Goal: Task Accomplishment & Management: Manage account settings

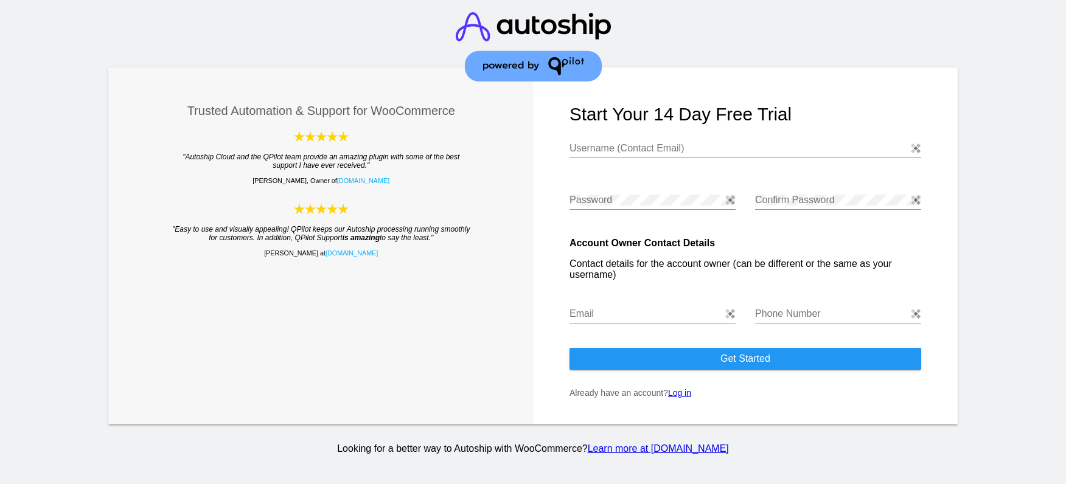
click at [681, 392] on link "Log in" at bounding box center [679, 393] width 23 height 10
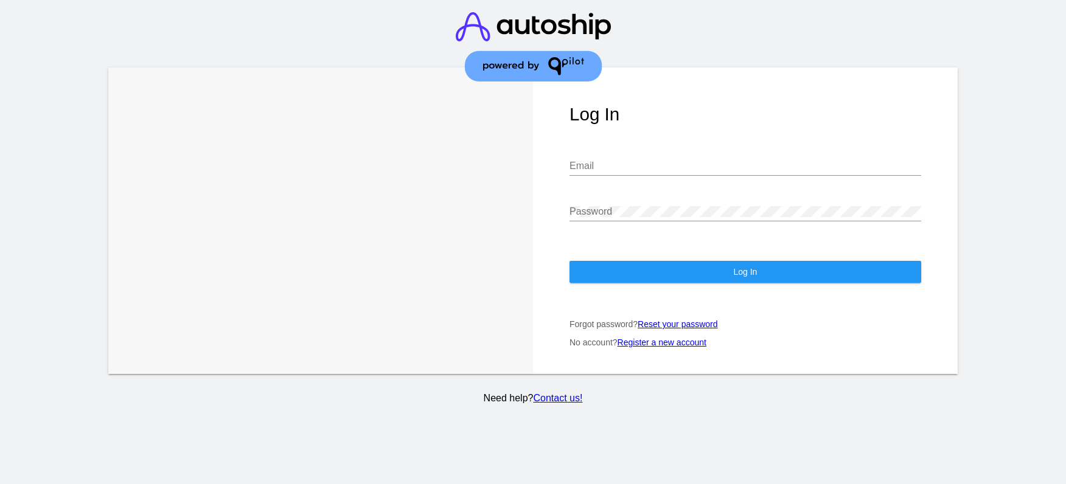
click at [648, 165] on input "Email" at bounding box center [745, 166] width 352 height 11
click at [915, 167] on img at bounding box center [915, 166] width 10 height 10
click at [917, 166] on img at bounding box center [915, 166] width 10 height 10
type input "subscriptions@redbridgedistributors.com"
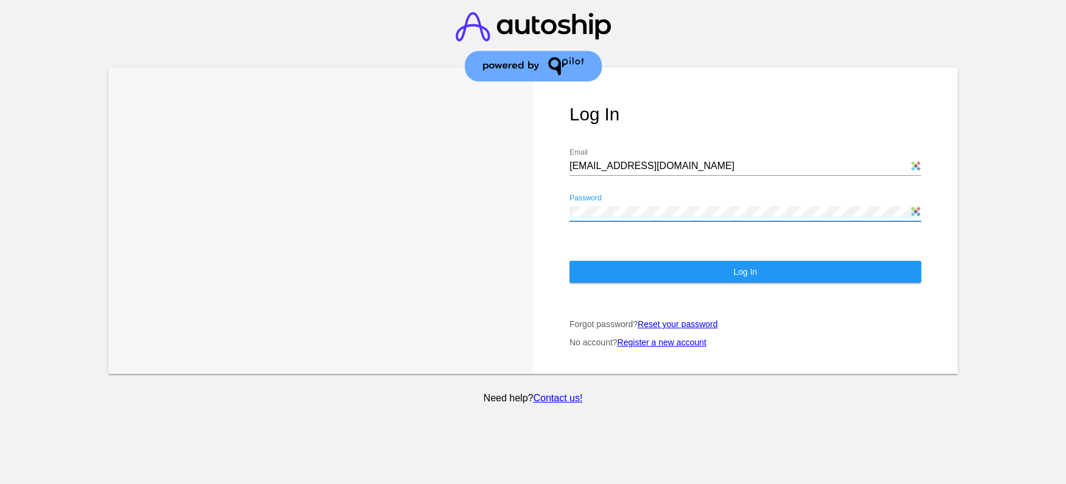
click at [772, 274] on button "Log In" at bounding box center [745, 272] width 352 height 22
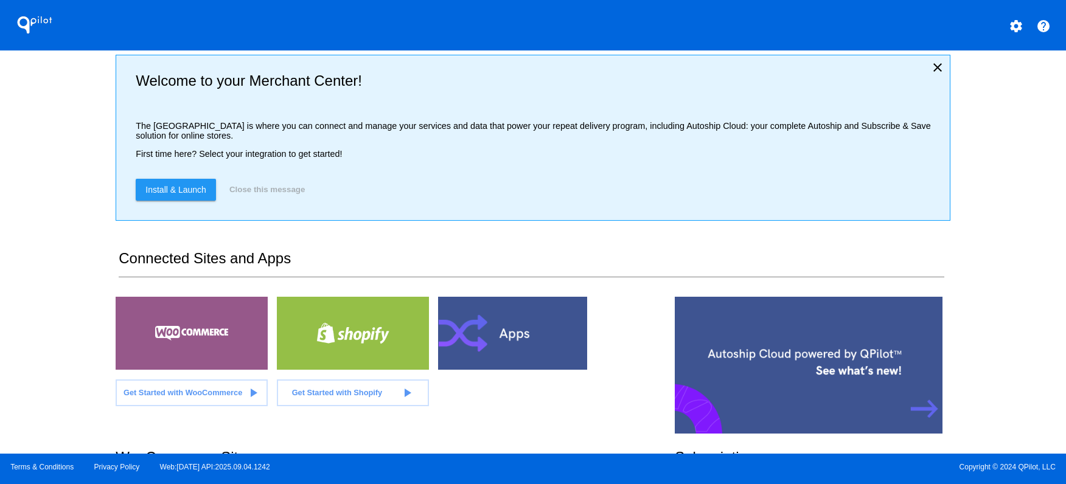
scroll to position [244, 0]
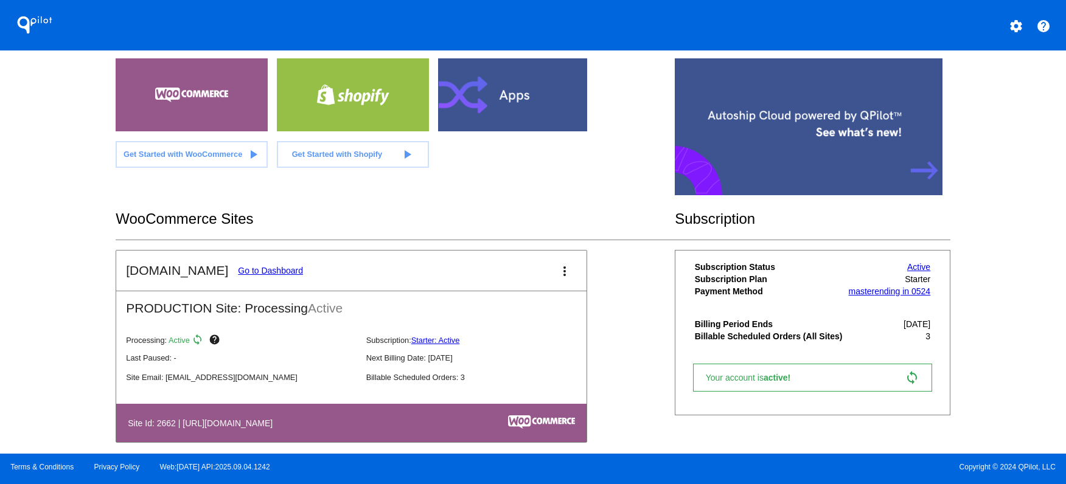
click at [271, 276] on link "Go to Dashboard" at bounding box center [270, 271] width 65 height 10
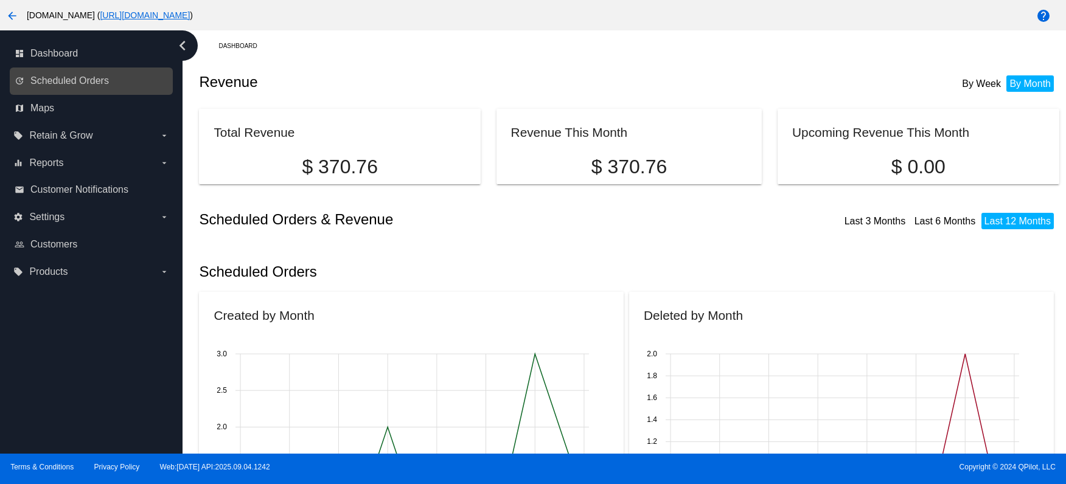
click at [58, 88] on link "update Scheduled Orders" at bounding box center [92, 80] width 154 height 19
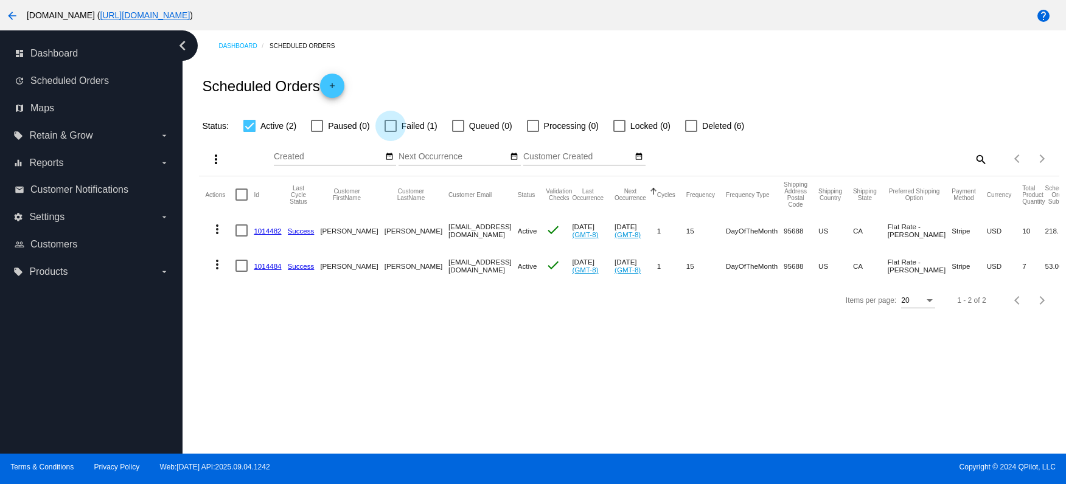
click at [389, 128] on div at bounding box center [390, 126] width 12 height 12
click at [390, 132] on input "Failed (1)" at bounding box center [390, 132] width 1 height 1
checkbox input "true"
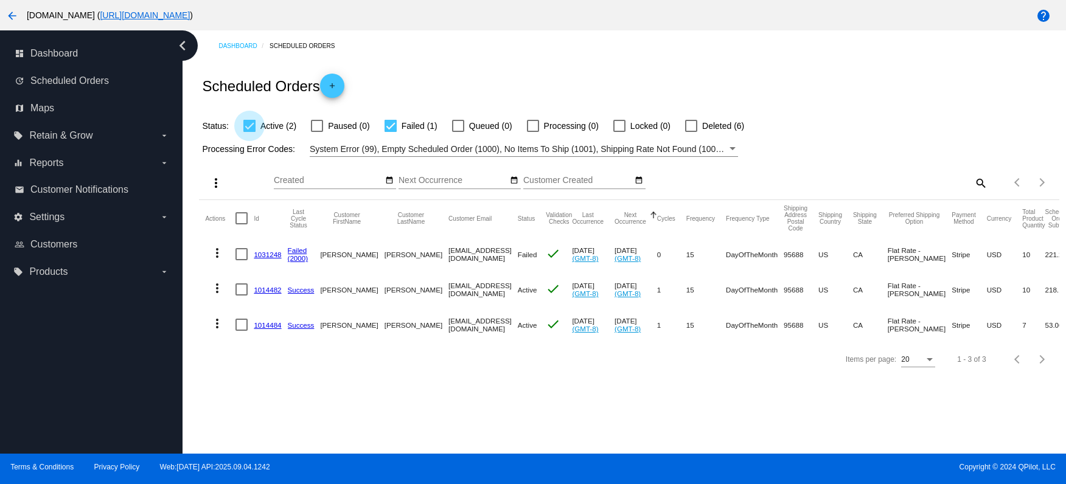
click at [251, 125] on div at bounding box center [249, 126] width 12 height 12
click at [249, 132] on input "Active (2)" at bounding box center [249, 132] width 1 height 1
checkbox input "false"
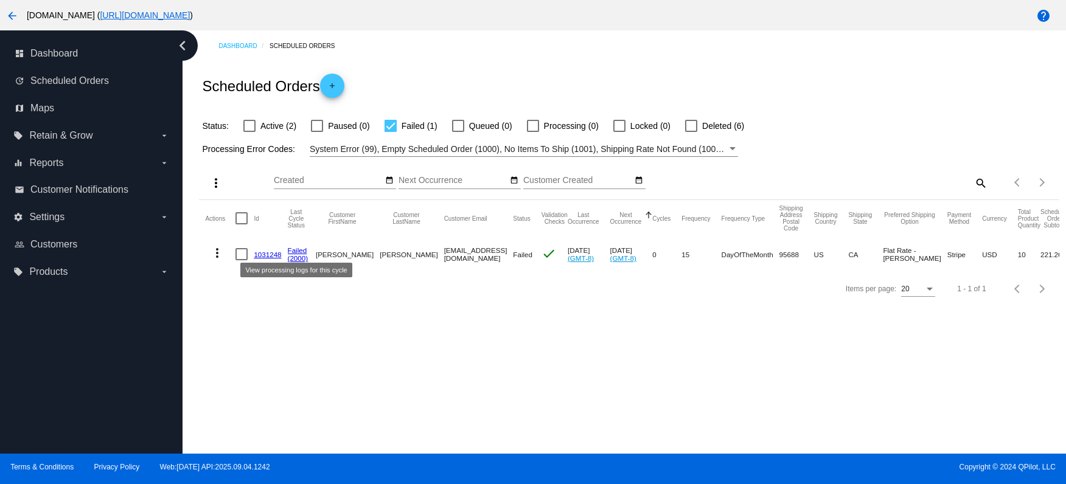
click at [300, 253] on link "Failed" at bounding box center [297, 250] width 19 height 8
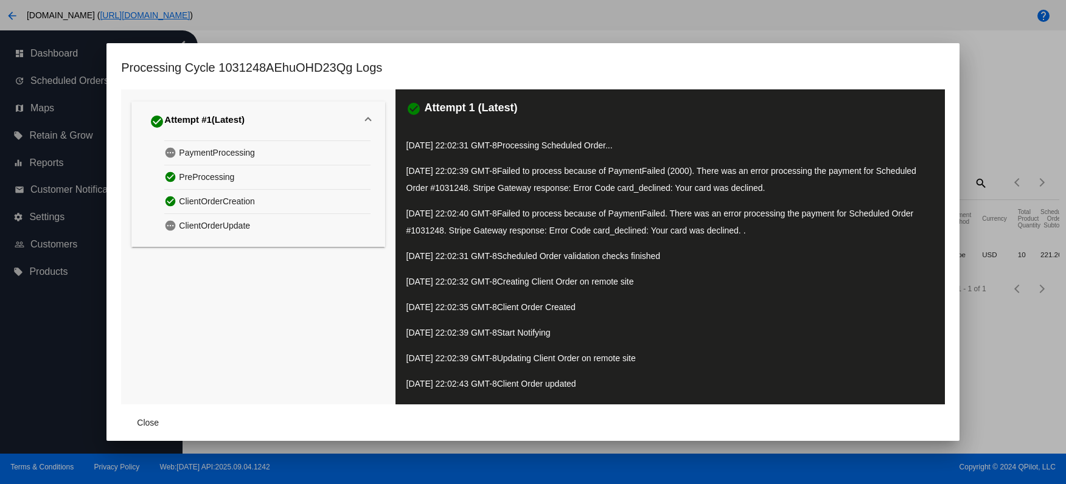
click at [213, 222] on span "ClientOrderUpdate" at bounding box center [214, 226] width 71 height 19
click at [212, 154] on span "PaymentProcessing" at bounding box center [217, 153] width 76 height 19
click at [170, 154] on mat-icon "pending" at bounding box center [171, 153] width 15 height 18
click at [145, 423] on span "Close" at bounding box center [148, 423] width 22 height 10
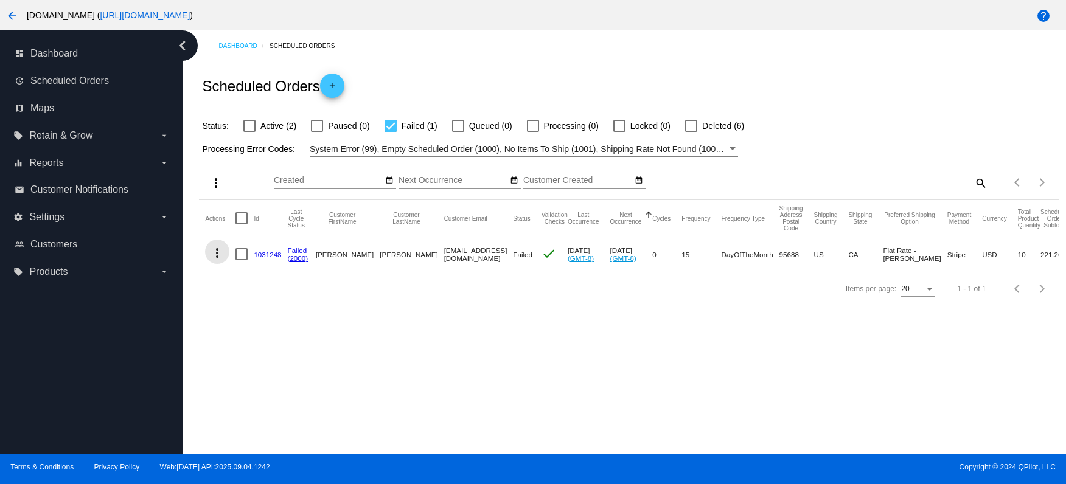
click at [220, 255] on mat-icon "more_vert" at bounding box center [217, 253] width 15 height 15
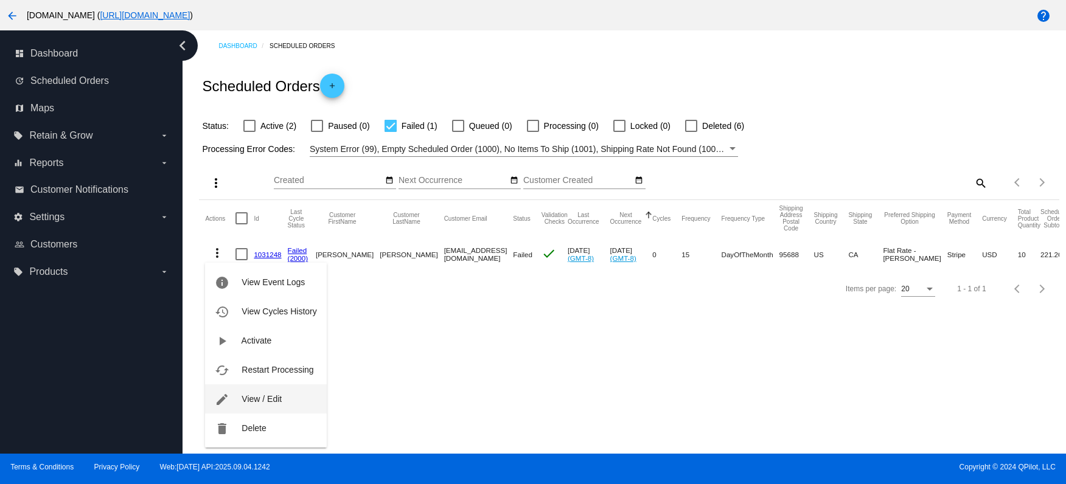
click at [273, 401] on span "View / Edit" at bounding box center [261, 399] width 40 height 10
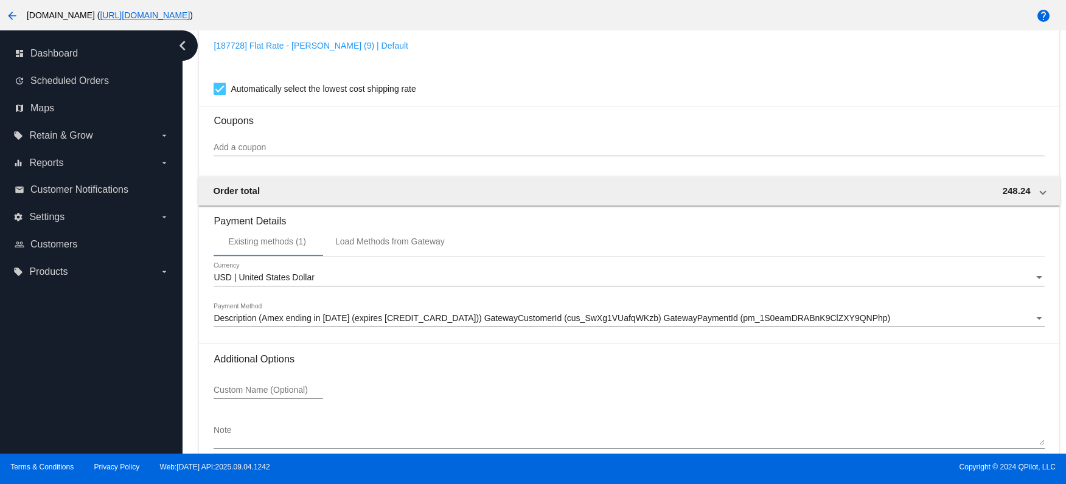
scroll to position [1300, 0]
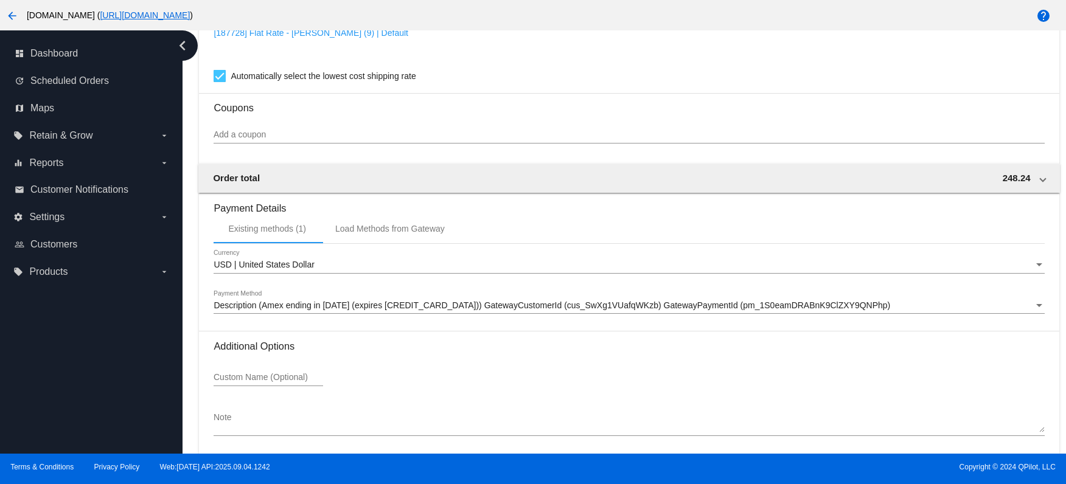
click at [401, 304] on span "Description (Amex ending in 1009 (expires 06/29)) GatewayCustomerId (cus_SwXg1V…" at bounding box center [551, 305] width 676 height 10
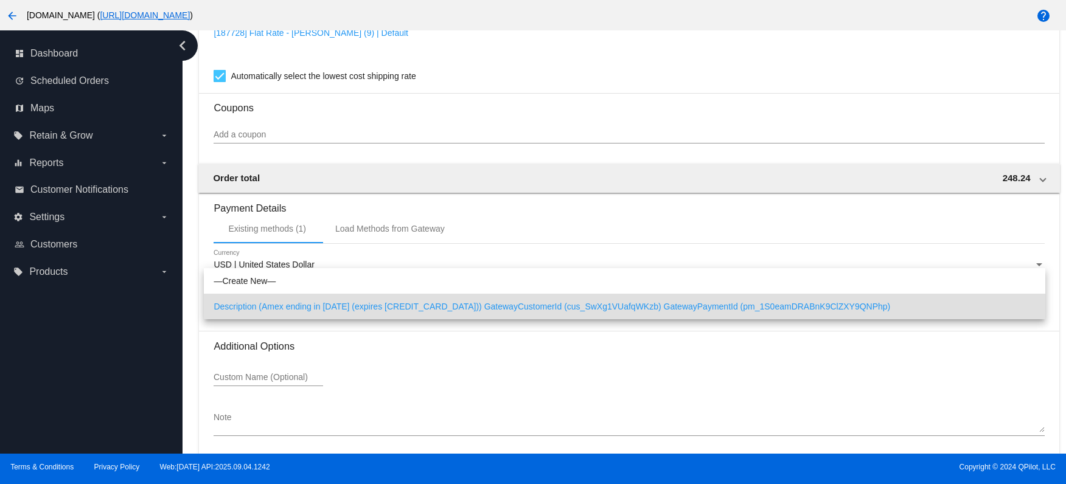
click at [401, 304] on span "Description (Amex ending in 1009 (expires 06/29)) GatewayCustomerId (cus_SwXg1V…" at bounding box center [623, 307] width 821 height 26
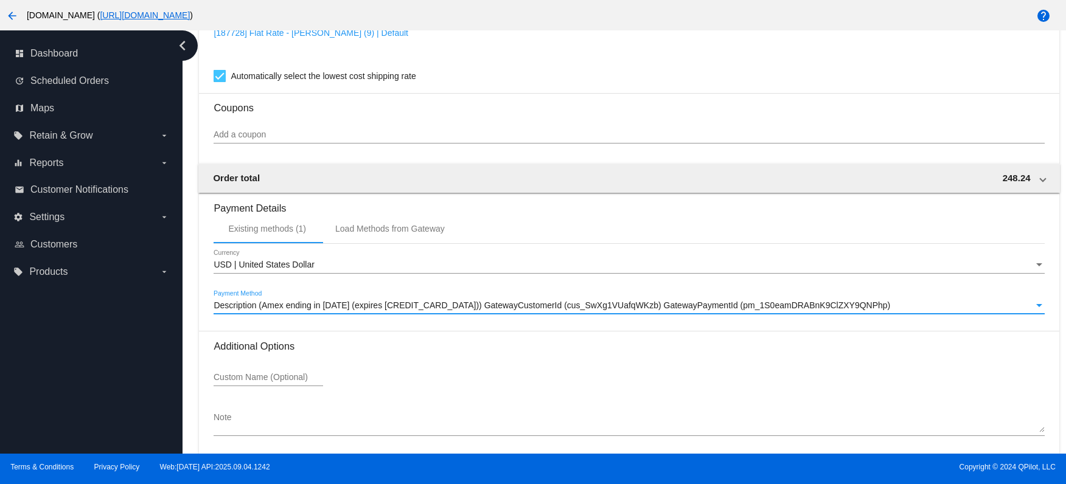
click at [317, 303] on span "Description (Amex ending in 1009 (expires 06/29)) GatewayCustomerId (cus_SwXg1V…" at bounding box center [551, 305] width 676 height 10
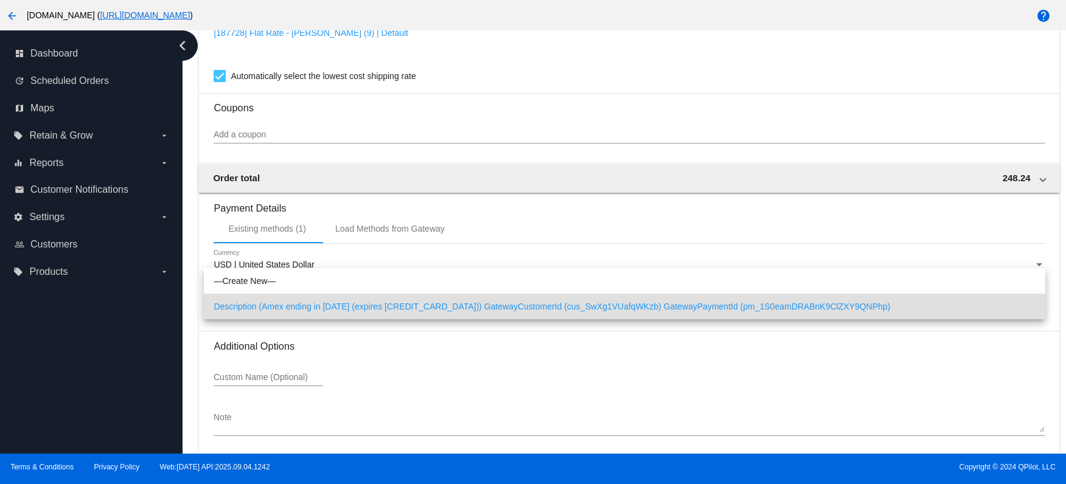
click at [333, 367] on div at bounding box center [533, 242] width 1066 height 484
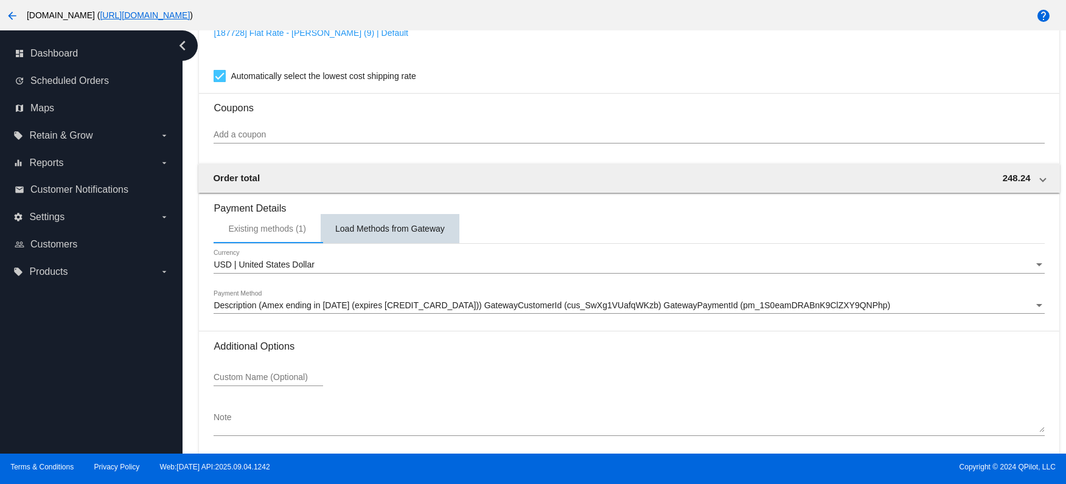
click at [363, 229] on div "Load Methods from Gateway" at bounding box center [389, 229] width 109 height 10
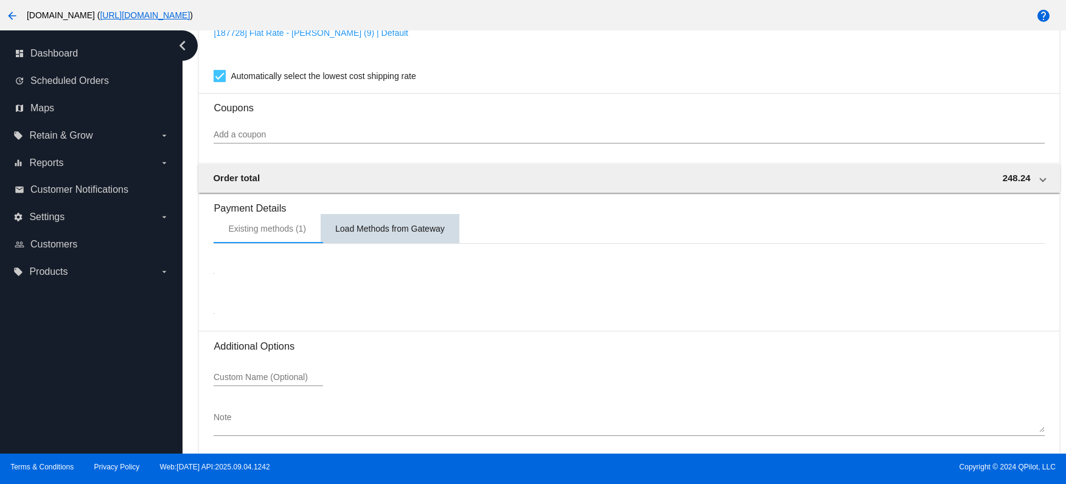
scroll to position [1263, 0]
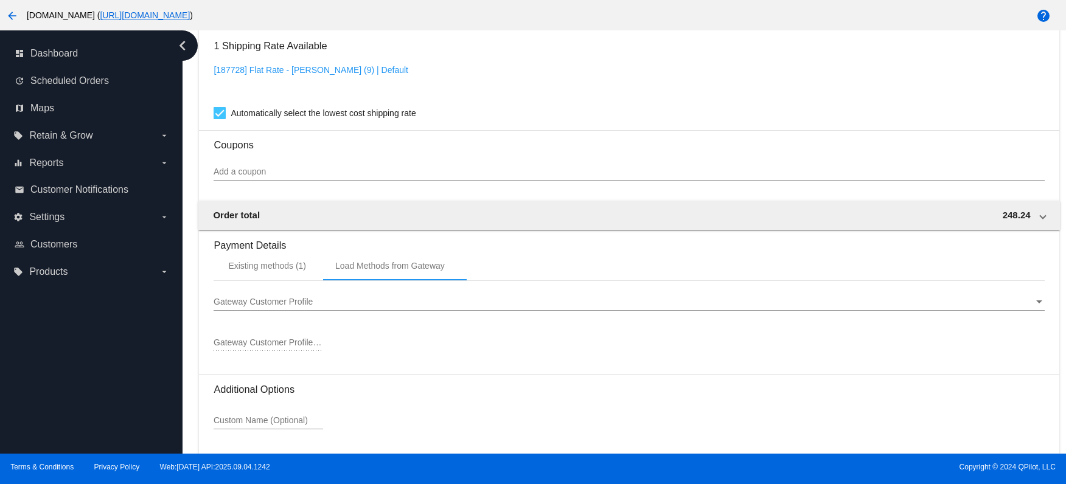
click at [317, 303] on div "Gateway Customer Profile" at bounding box center [622, 302] width 819 height 10
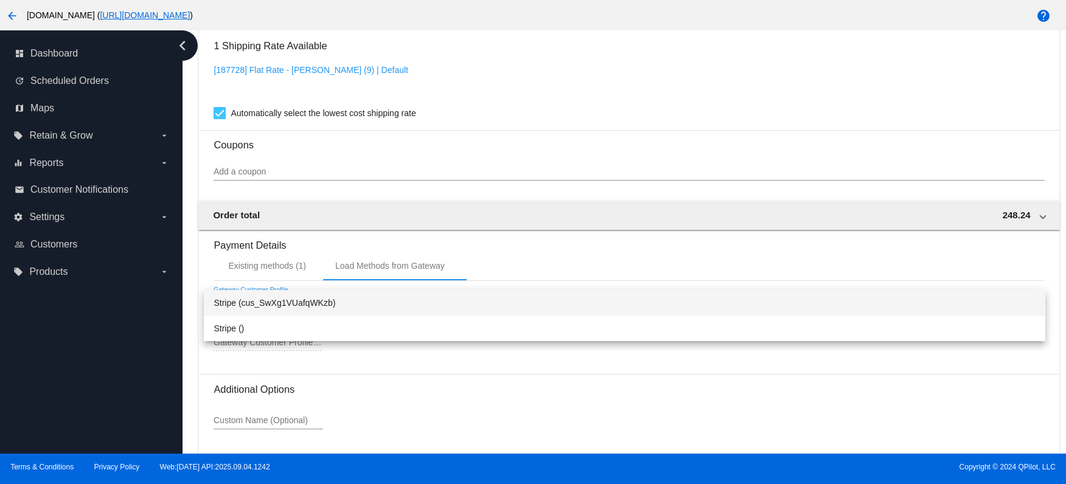
click at [299, 304] on span "Stripe (cus_SwXg1VUafqWKzb)" at bounding box center [623, 303] width 821 height 26
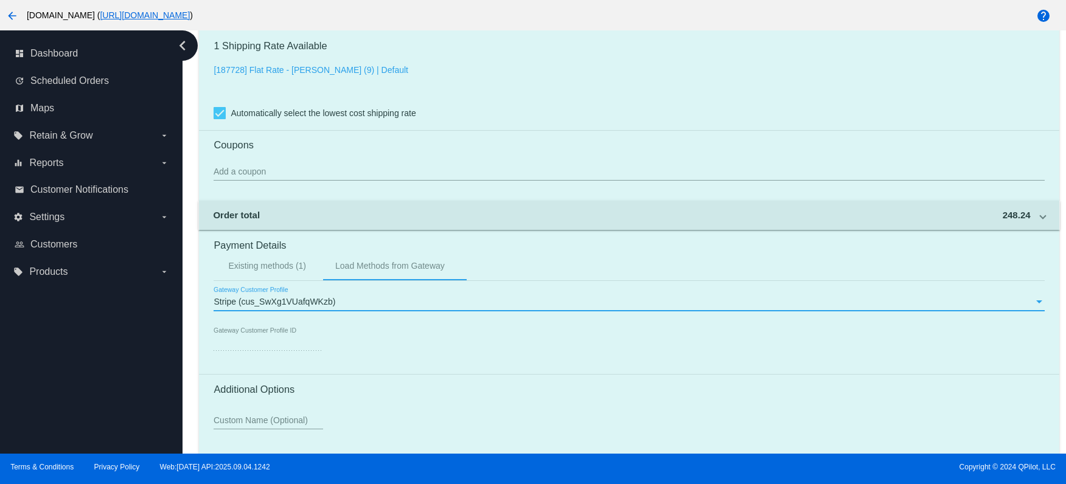
type input "cus_SwXg1VUafqWKzb"
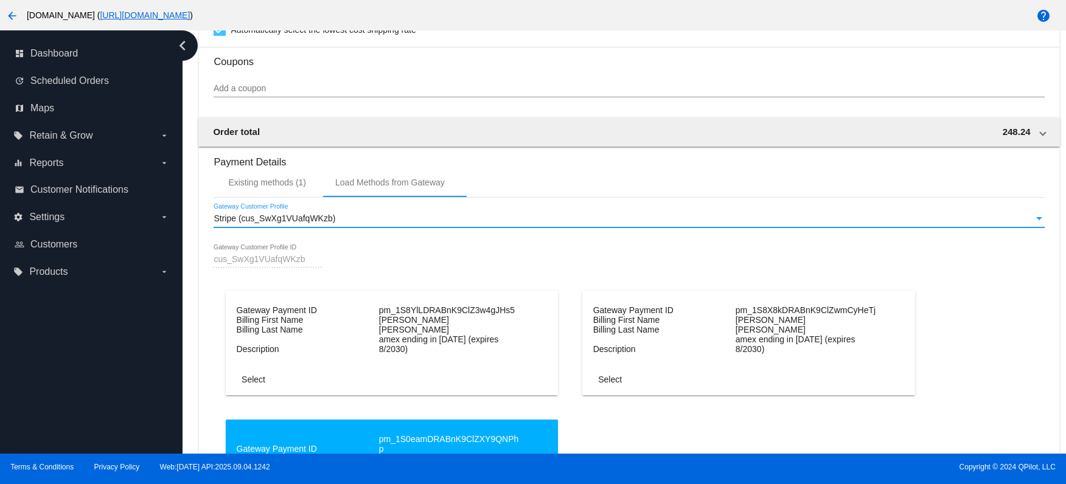
scroll to position [1530, 0]
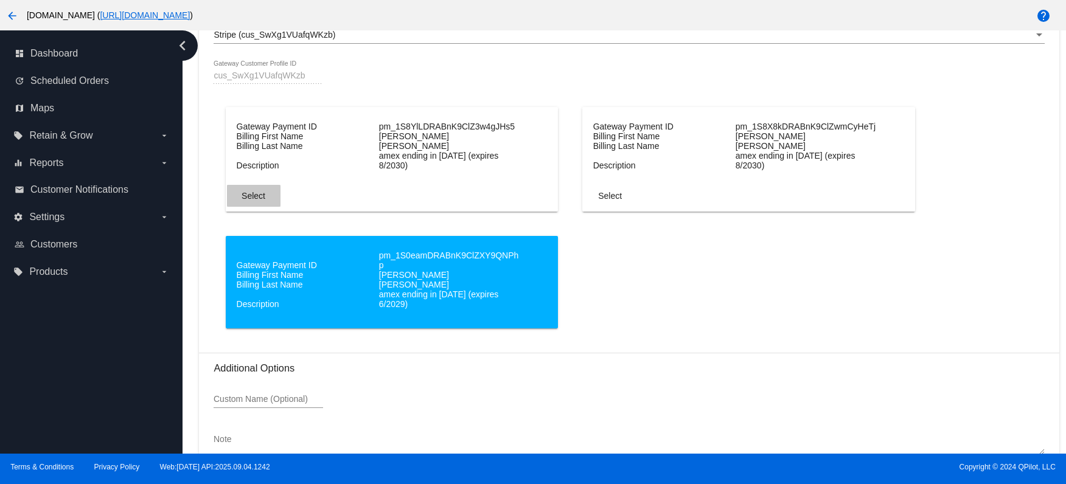
click at [248, 197] on span "Select" at bounding box center [253, 196] width 24 height 10
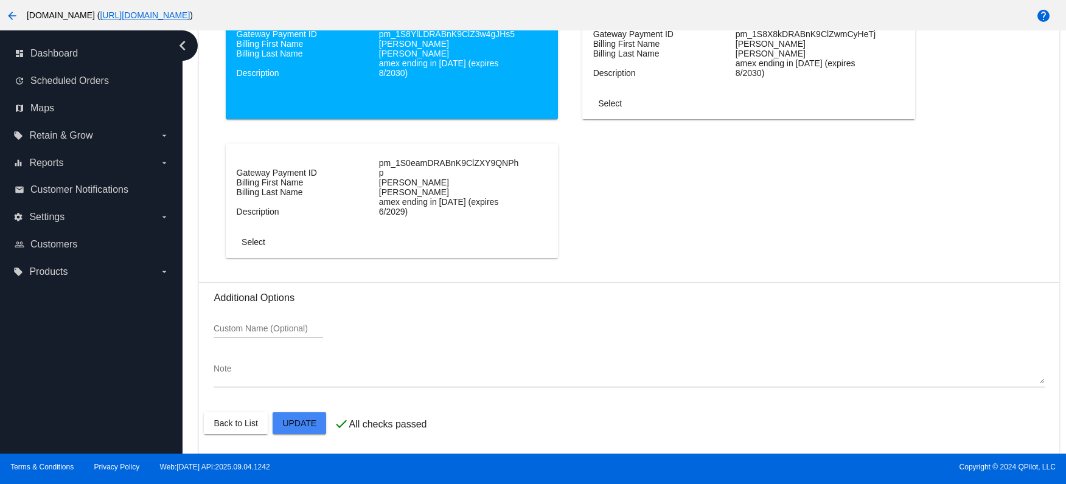
scroll to position [1633, 0]
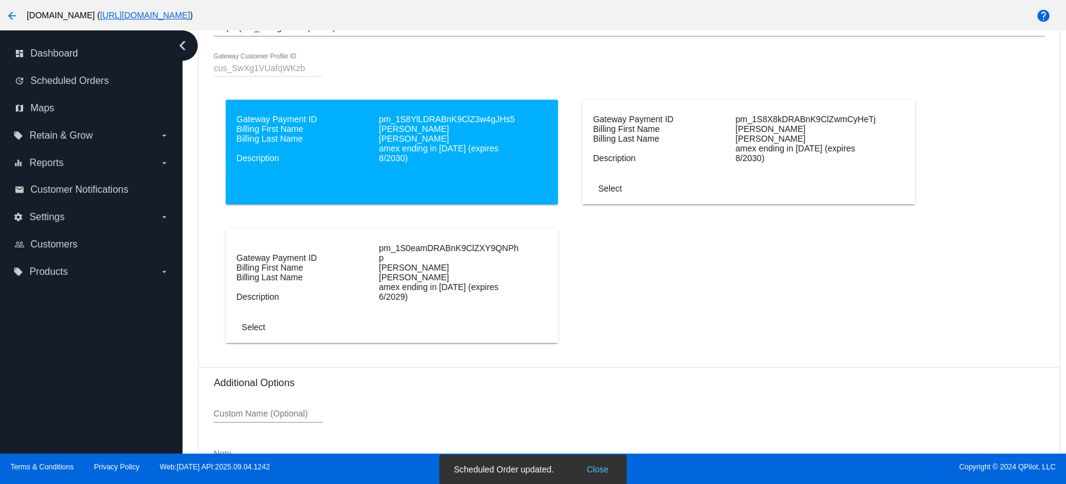
scroll to position [1295, 0]
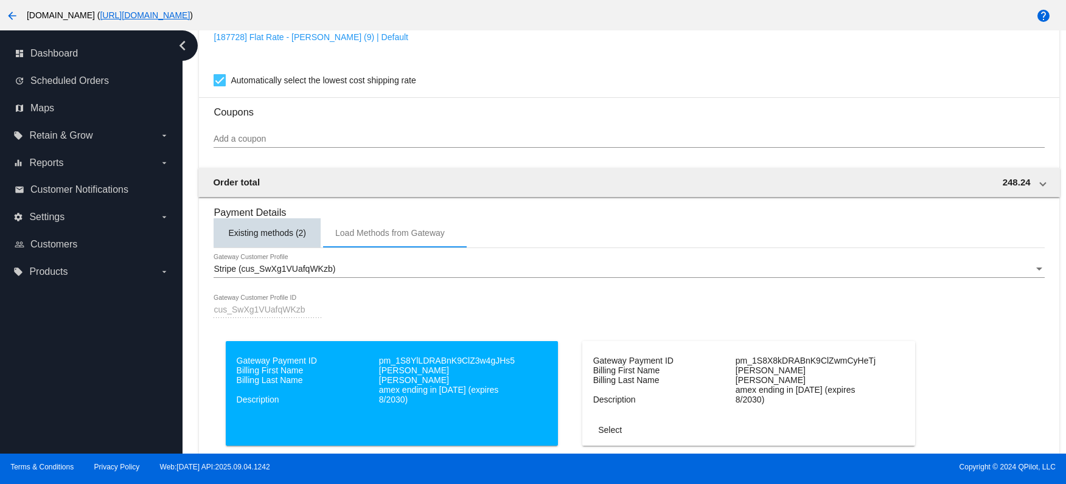
click at [289, 234] on div "Existing methods (2)" at bounding box center [267, 233] width 78 height 10
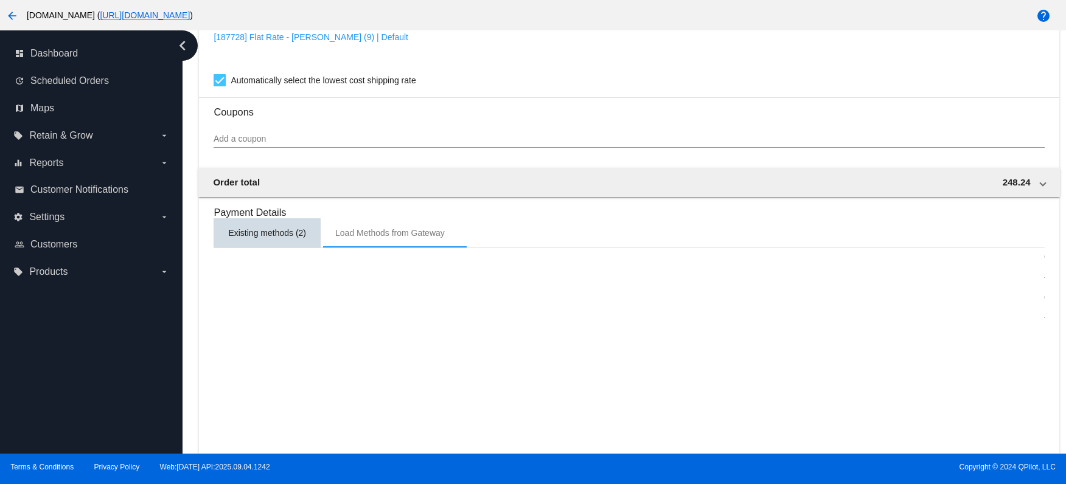
scroll to position [1263, 0]
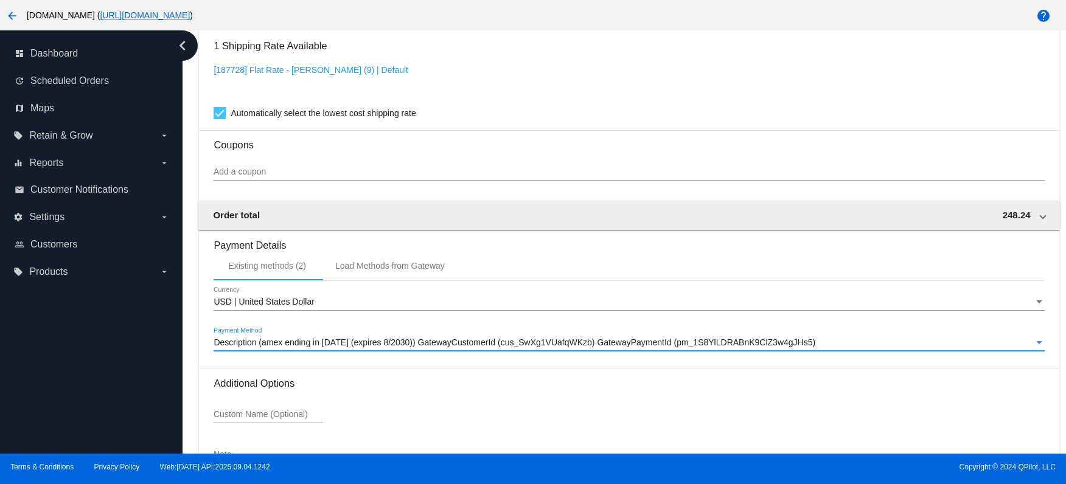
click at [335, 345] on span "Description (amex ending in 2007 (expires 8/2030)) GatewayCustomerId (cus_SwXg1…" at bounding box center [514, 343] width 602 height 10
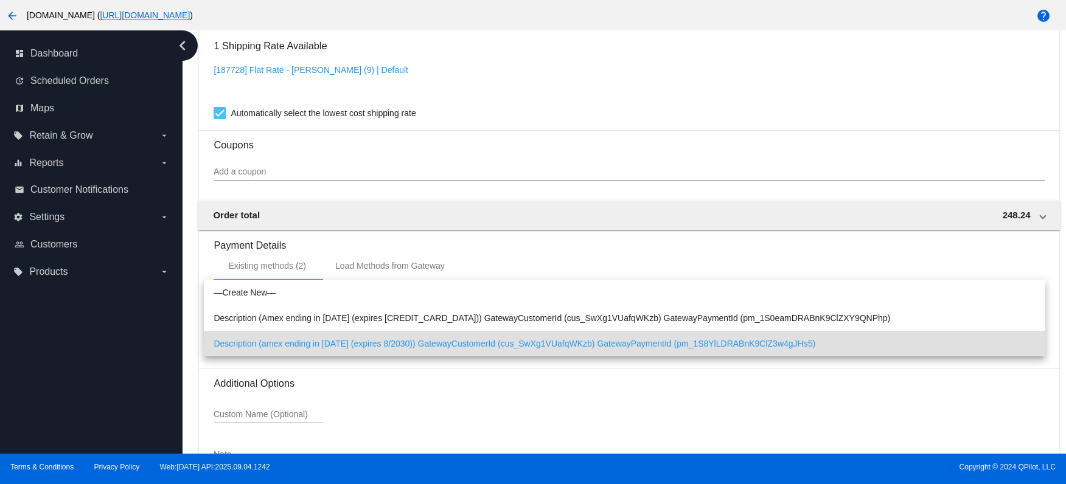
click at [335, 345] on span "Description (amex ending in 2007 (expires 8/2030)) GatewayCustomerId (cus_SwXg1…" at bounding box center [623, 344] width 821 height 26
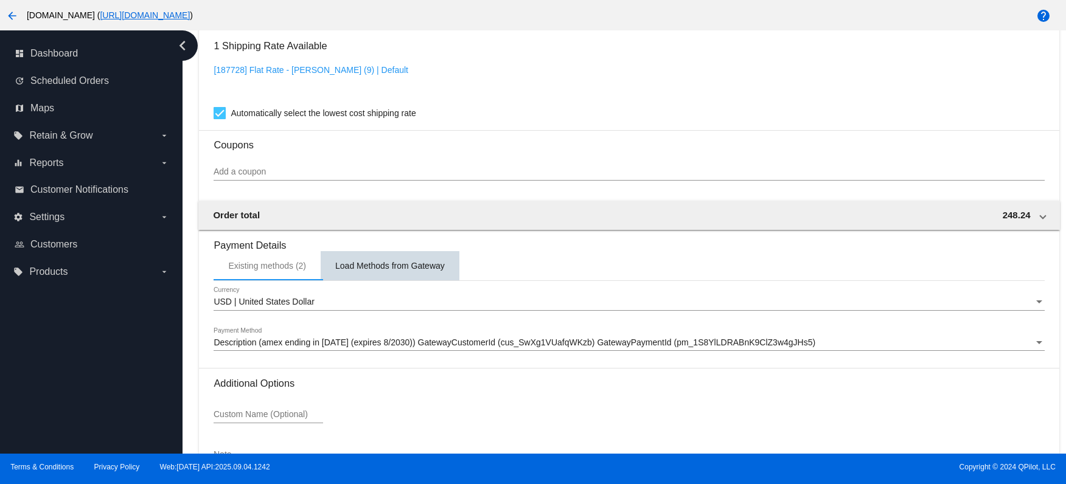
click at [365, 273] on div "Load Methods from Gateway" at bounding box center [390, 265] width 139 height 29
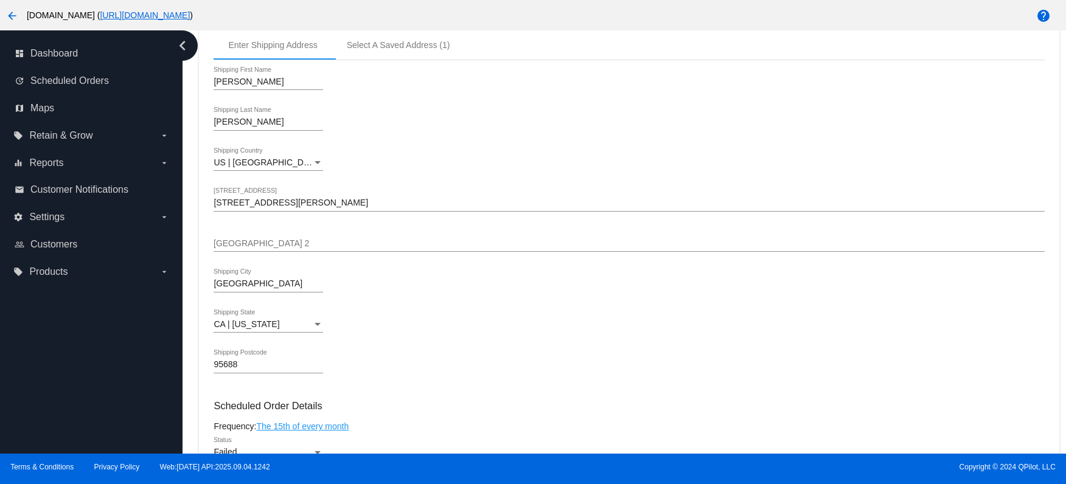
scroll to position [0, 0]
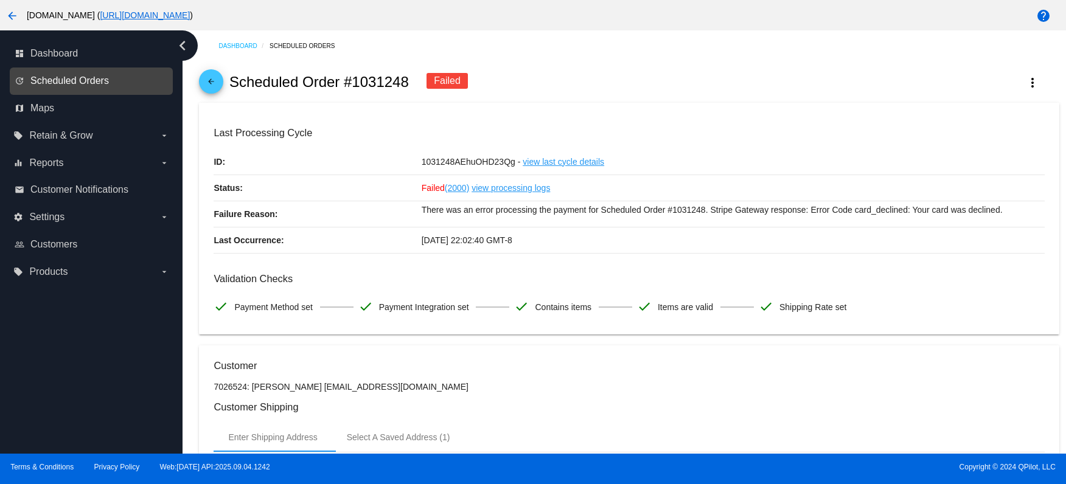
click at [50, 85] on span "Scheduled Orders" at bounding box center [69, 80] width 78 height 11
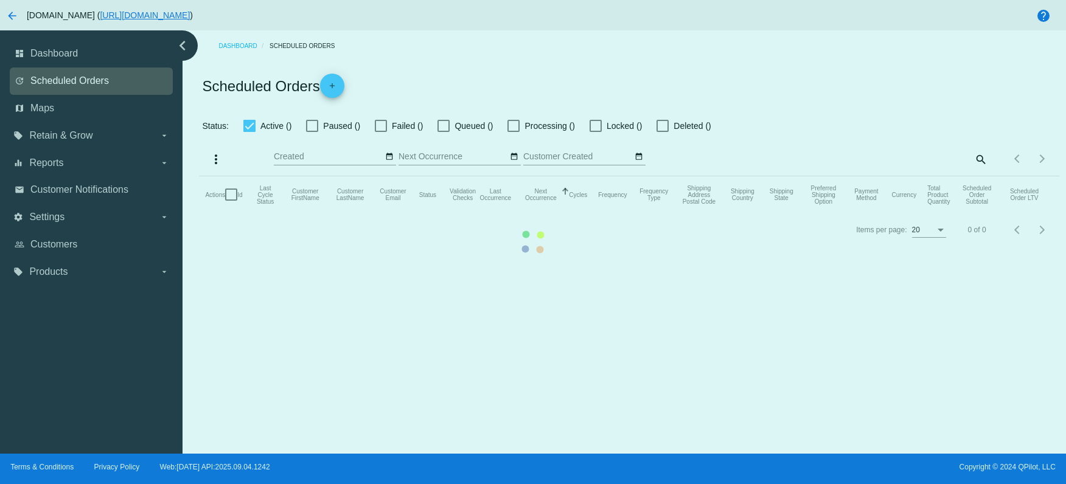
checkbox input "false"
checkbox input "true"
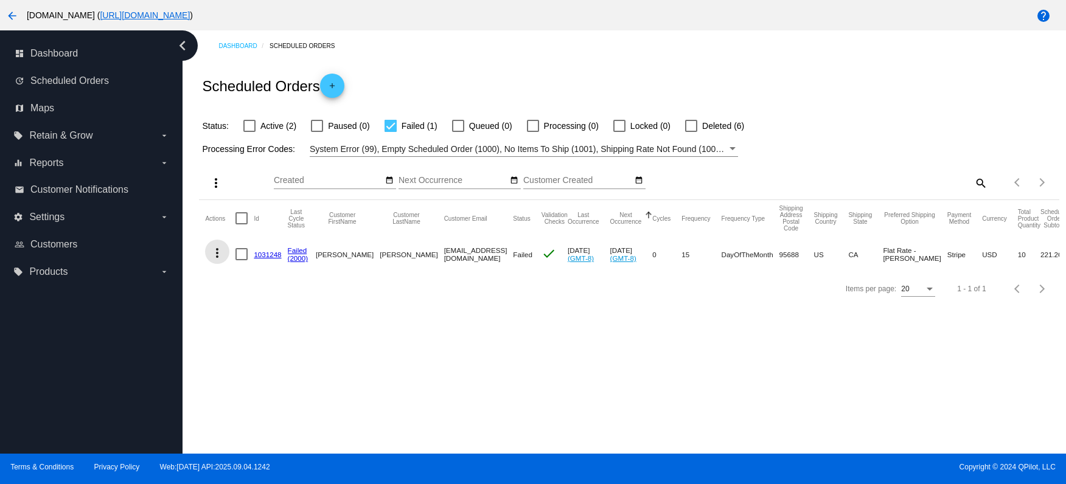
click at [218, 255] on mat-icon "more_vert" at bounding box center [217, 253] width 15 height 15
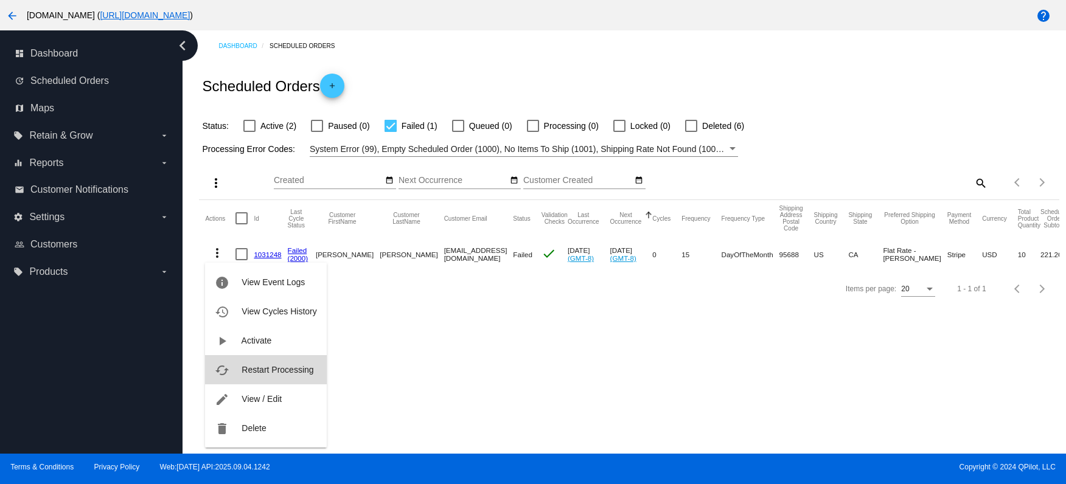
click at [260, 372] on span "Restart Processing" at bounding box center [277, 370] width 72 height 10
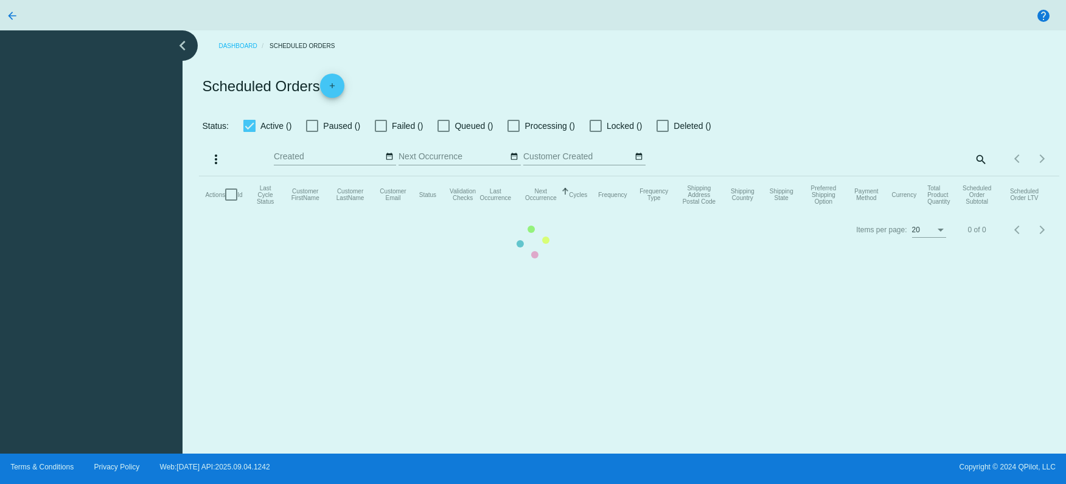
checkbox input "false"
checkbox input "true"
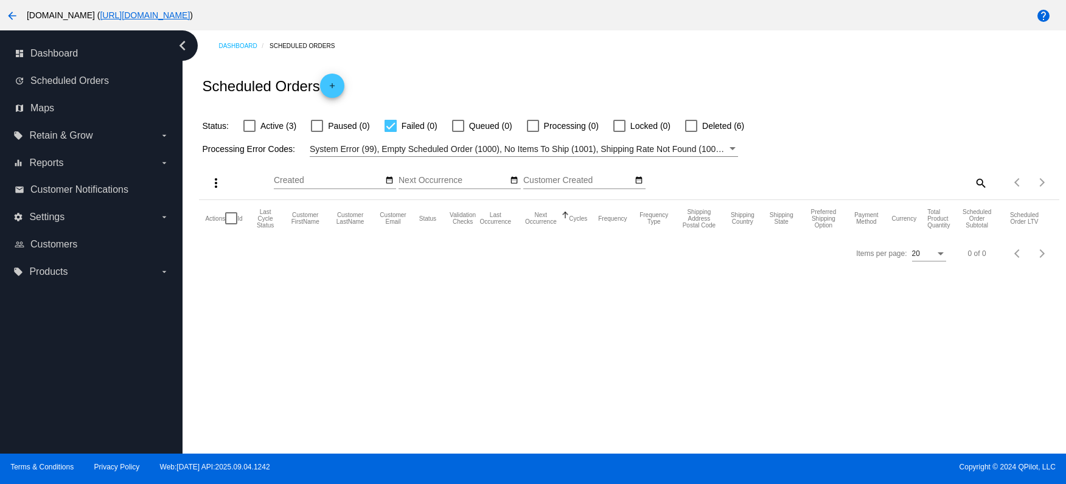
click at [280, 129] on span "Active (3)" at bounding box center [278, 126] width 36 height 15
click at [249, 132] on input "Active (3)" at bounding box center [249, 132] width 1 height 1
checkbox input "true"
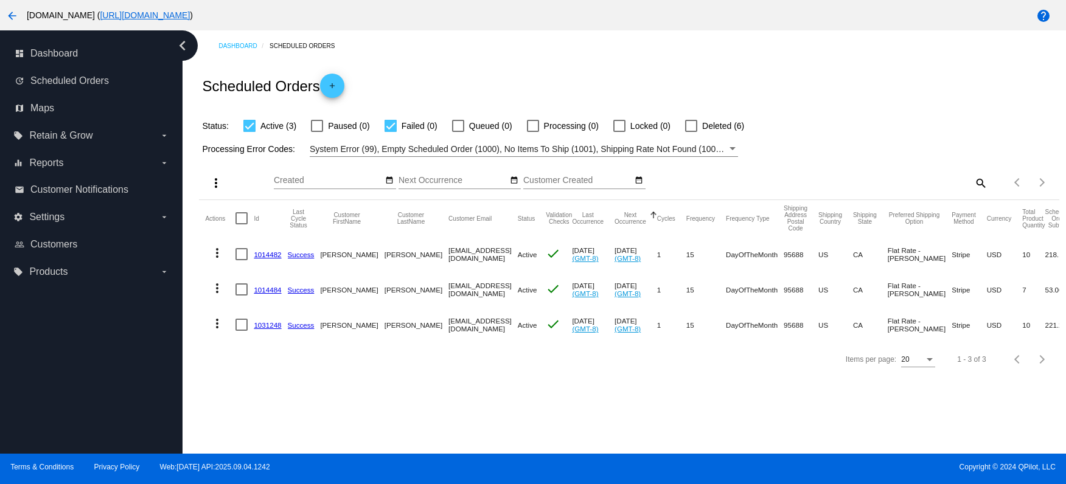
click at [384, 125] on div at bounding box center [390, 126] width 12 height 12
click at [390, 132] on input "Failed (0)" at bounding box center [390, 132] width 1 height 1
checkbox input "false"
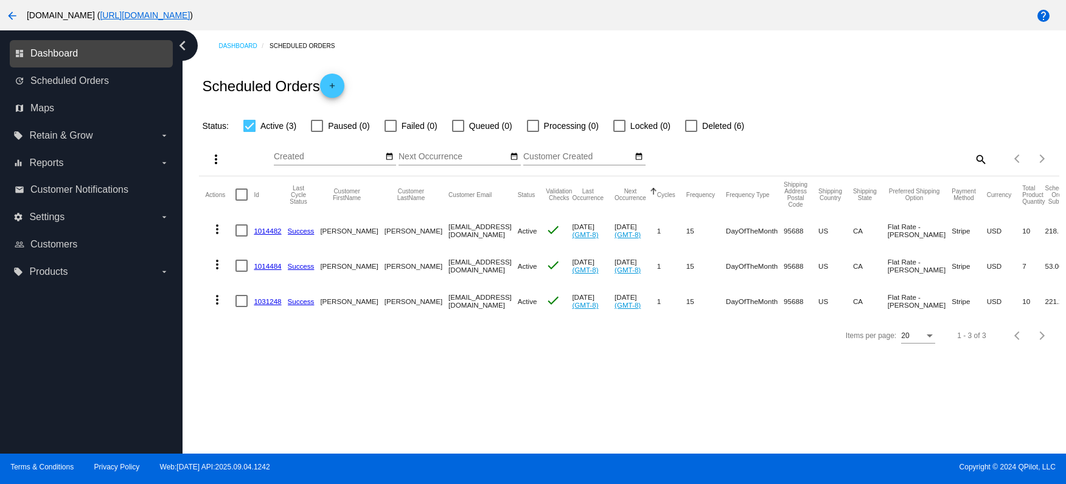
click at [60, 57] on span "Dashboard" at bounding box center [53, 53] width 47 height 11
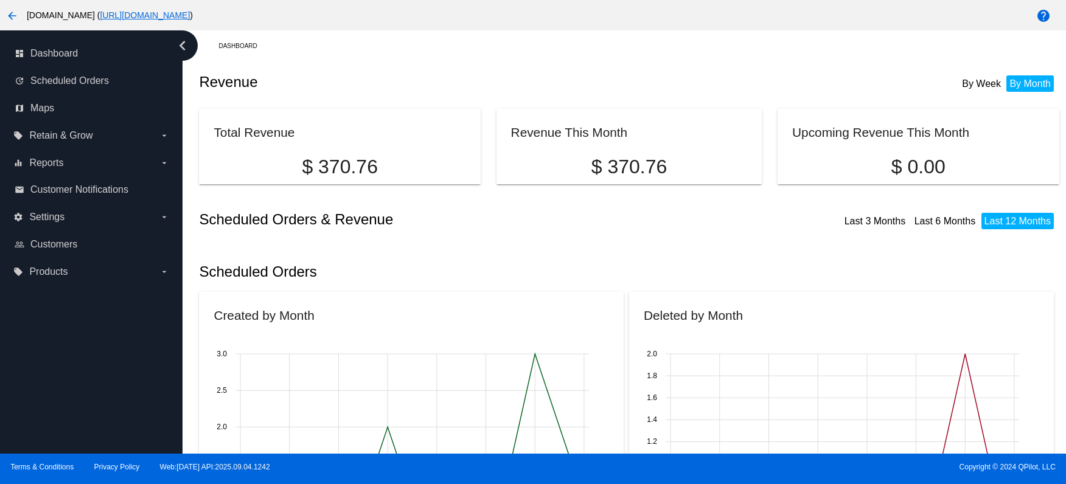
click at [1008, 87] on li "By Month" at bounding box center [1029, 83] width 47 height 16
click at [974, 87] on li "By Week" at bounding box center [981, 83] width 45 height 16
click at [867, 221] on link "Last 3 Months" at bounding box center [874, 221] width 61 height 10
